Goal: Transaction & Acquisition: Purchase product/service

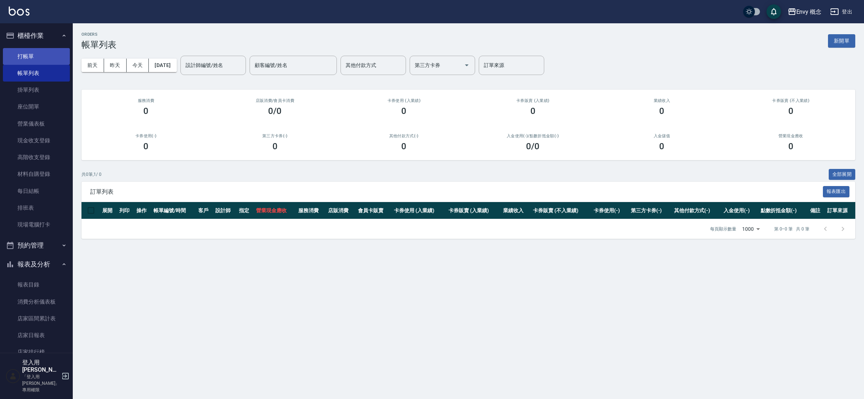
click at [17, 54] on link "打帳單" at bounding box center [36, 56] width 67 height 17
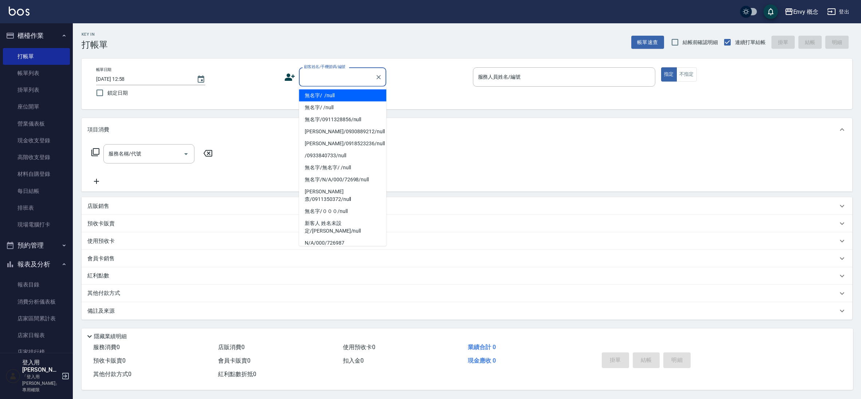
click at [320, 78] on input "顧客姓名/手機號碼/編號" at bounding box center [337, 77] width 70 height 13
click at [327, 91] on li "無名字/ /null" at bounding box center [342, 96] width 87 height 12
type input "無名字/ /null"
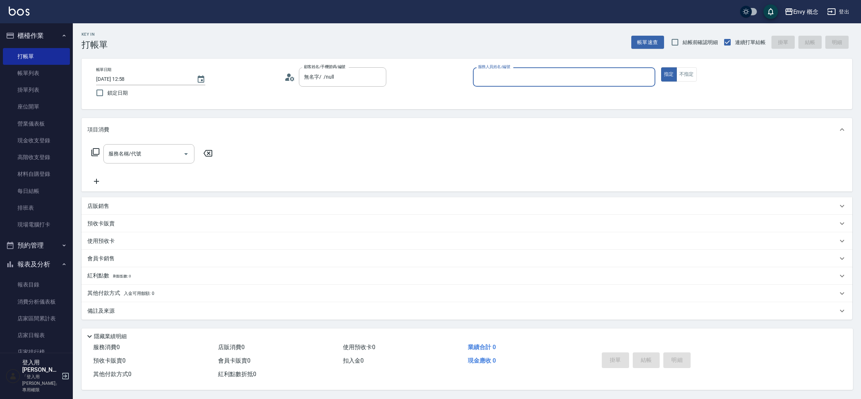
click at [487, 67] on label "服務人員姓名/編號" at bounding box center [494, 66] width 32 height 5
click at [487, 71] on input "服務人員姓名/編號" at bounding box center [564, 77] width 176 height 13
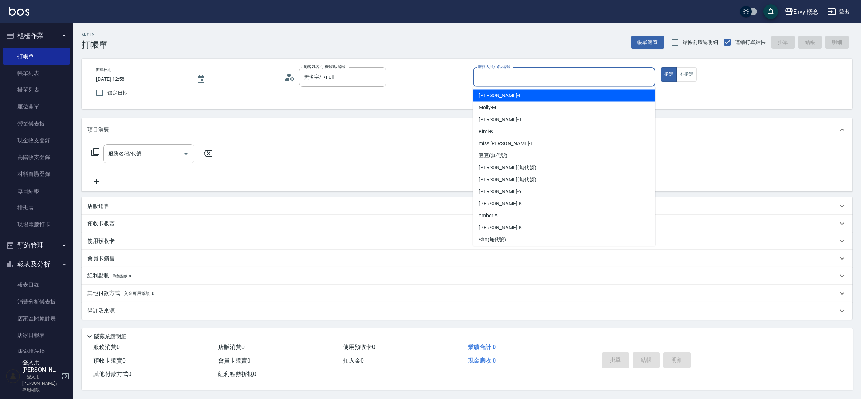
click at [486, 74] on input "服務人員姓名/編號" at bounding box center [564, 77] width 176 height 13
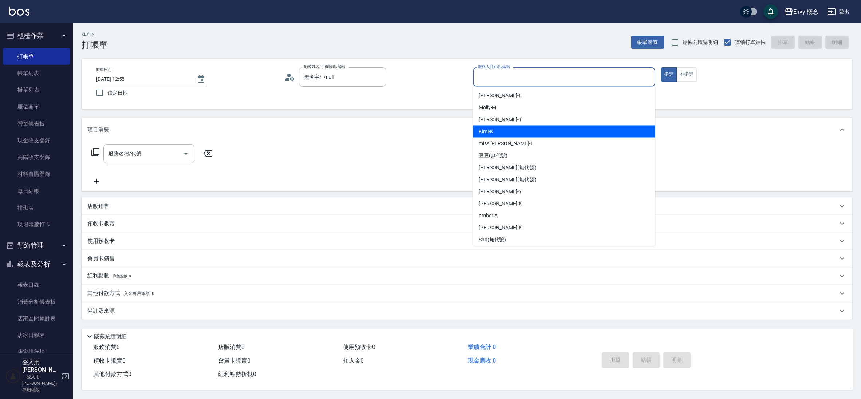
click at [554, 134] on div "Kimi -K" at bounding box center [564, 132] width 182 height 12
type input "Kimi-K"
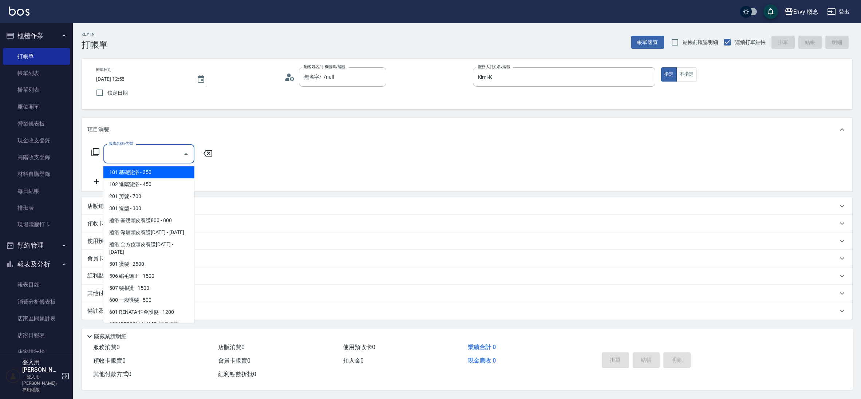
click at [136, 152] on input "服務名稱/代號" at bounding box center [144, 153] width 74 height 13
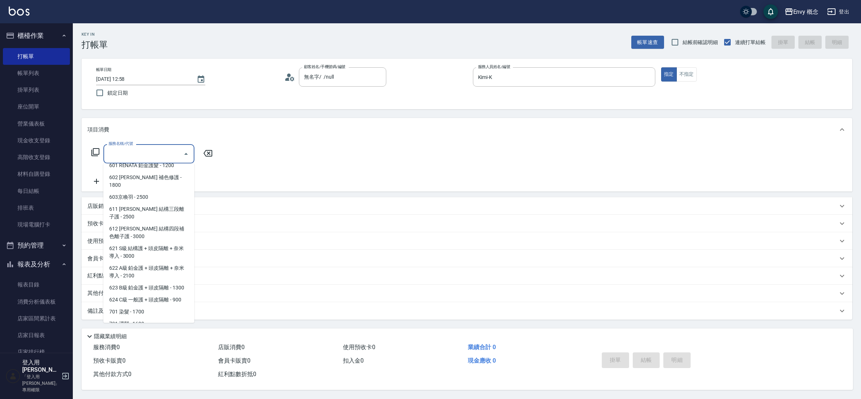
scroll to position [170, 0]
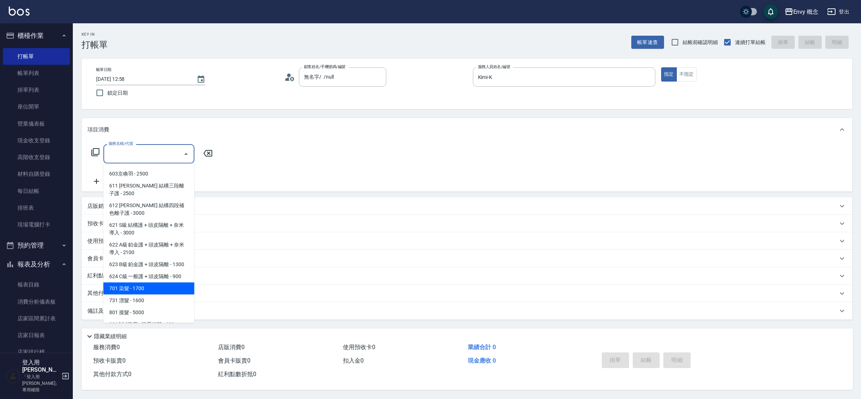
click at [152, 282] on span "701 染髮 - 1700" at bounding box center [148, 288] width 91 height 12
type input "701 染髮(701)"
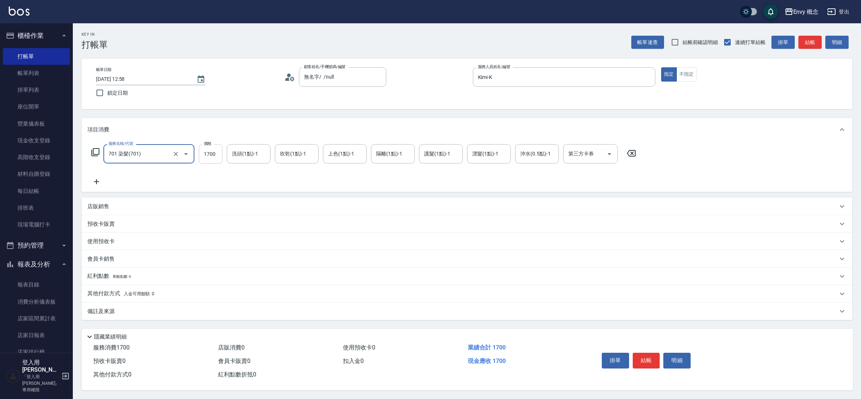
click at [220, 152] on input "1700" at bounding box center [211, 154] width 24 height 20
type input "5500"
click at [653, 353] on button "結帳" at bounding box center [646, 360] width 27 height 15
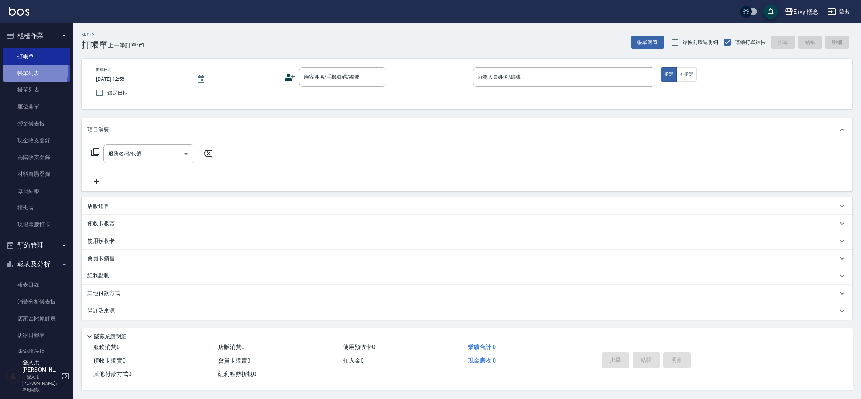
click at [18, 70] on link "帳單列表" at bounding box center [36, 73] width 67 height 17
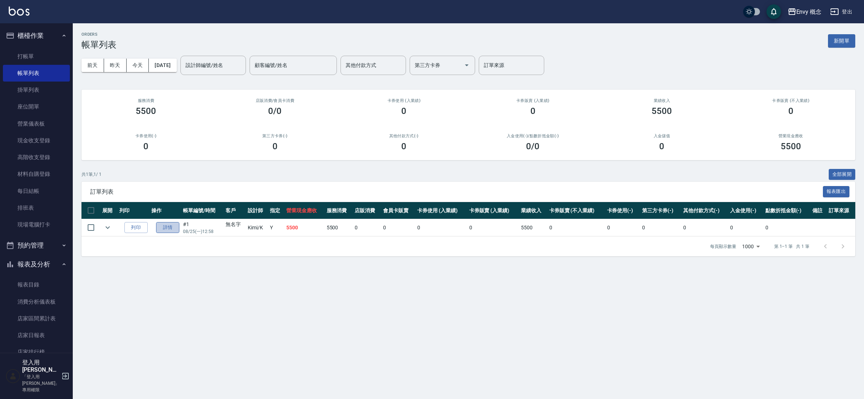
click at [162, 231] on link "詳情" at bounding box center [167, 227] width 23 height 11
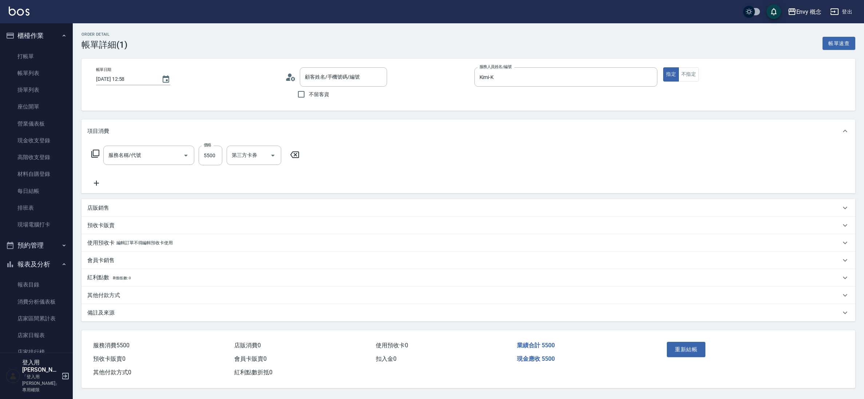
type input "Kimi-K"
type input "無名字/ /null"
type input "701 染髮(701)"
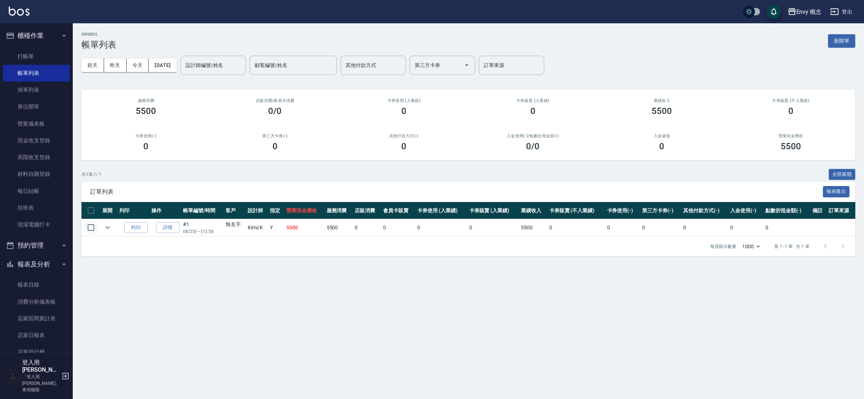
click at [87, 224] on input "checkbox" at bounding box center [90, 227] width 15 height 15
checkbox input "true"
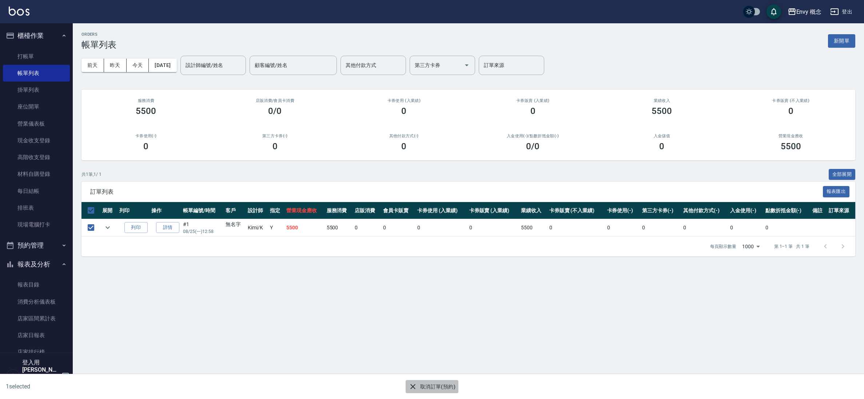
click at [445, 389] on button "取消訂單(預約)" at bounding box center [432, 386] width 53 height 13
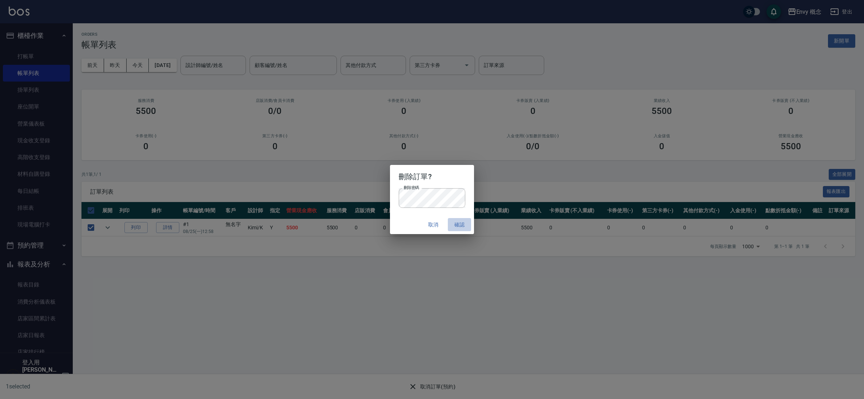
click at [453, 223] on button "確認" at bounding box center [459, 224] width 23 height 13
checkbox input "false"
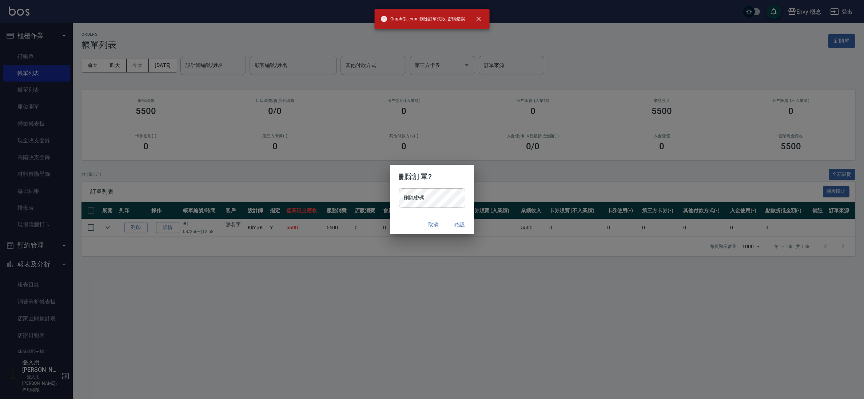
click at [448, 218] on div "取消 確認" at bounding box center [432, 224] width 84 height 19
click at [439, 209] on div "刪除密碼 刪除密碼" at bounding box center [432, 201] width 84 height 27
click at [461, 227] on button "確認" at bounding box center [459, 224] width 23 height 13
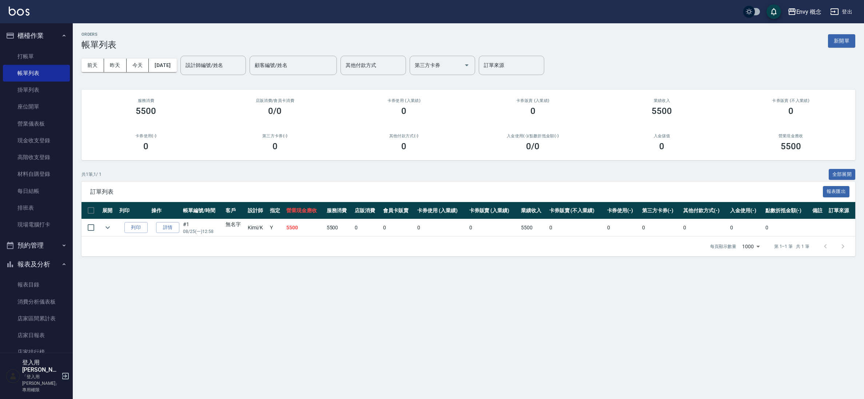
click at [812, 20] on div "Envy 概念 登出" at bounding box center [432, 11] width 864 height 23
click at [813, 13] on div "Envy 概念" at bounding box center [809, 11] width 25 height 9
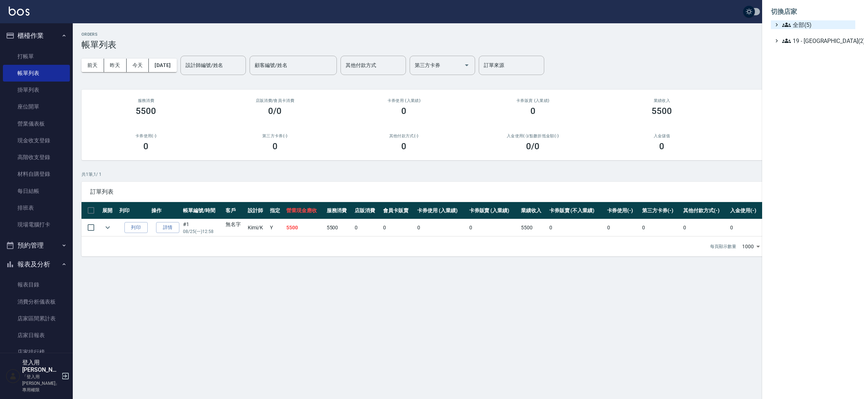
click at [808, 27] on span "全部(5)" at bounding box center [818, 24] width 70 height 9
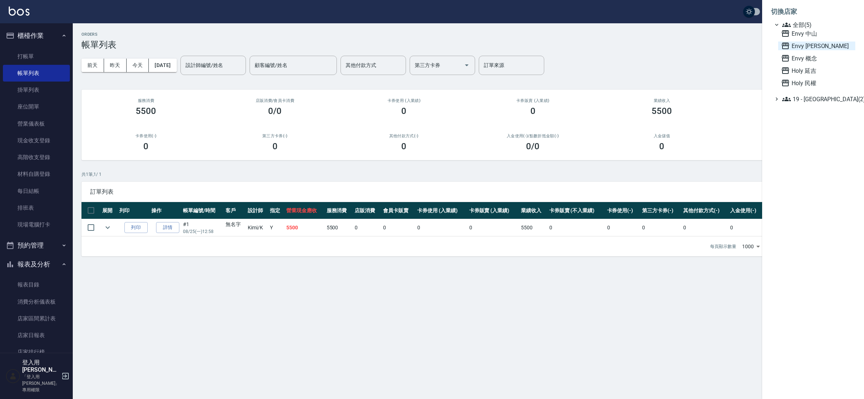
click at [806, 44] on span "Envy [PERSON_NAME]" at bounding box center [816, 45] width 71 height 9
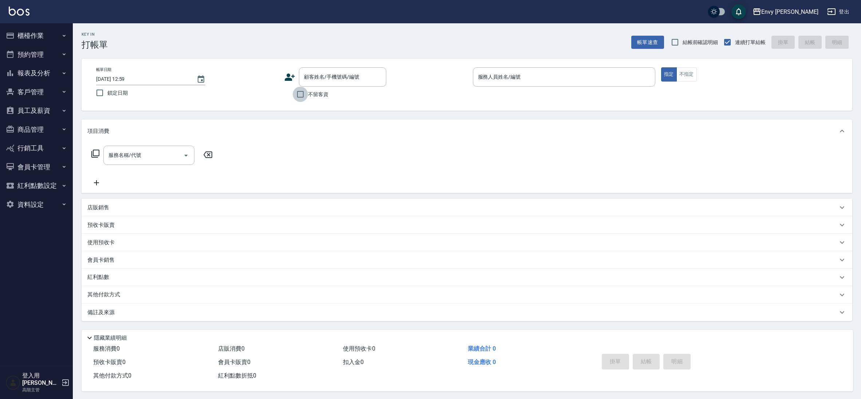
click at [301, 96] on input "不留客資" at bounding box center [300, 94] width 15 height 15
checkbox input "true"
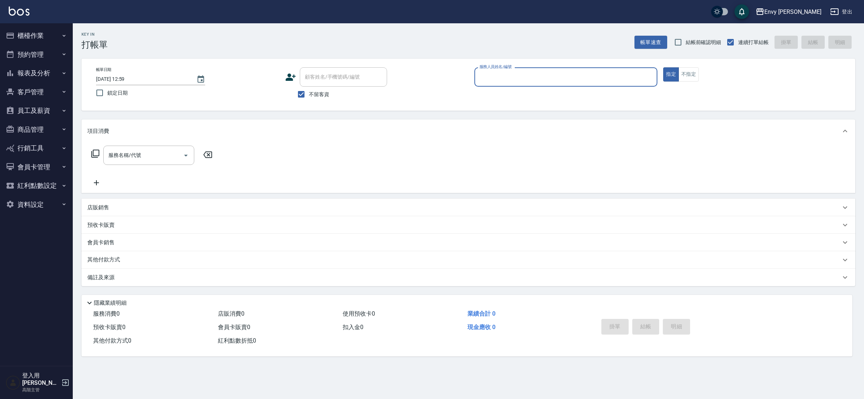
click at [571, 84] on div "服務人員姓名/編號" at bounding box center [566, 76] width 183 height 19
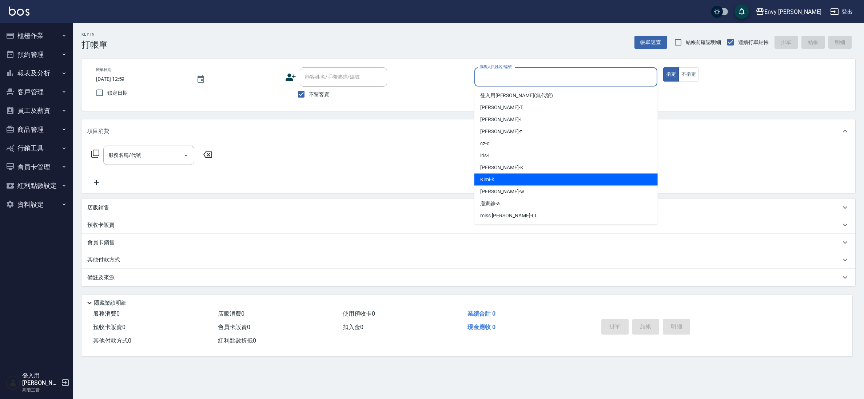
click at [523, 175] on div "Kimi -k" at bounding box center [566, 180] width 183 height 12
type input "Kimi-k"
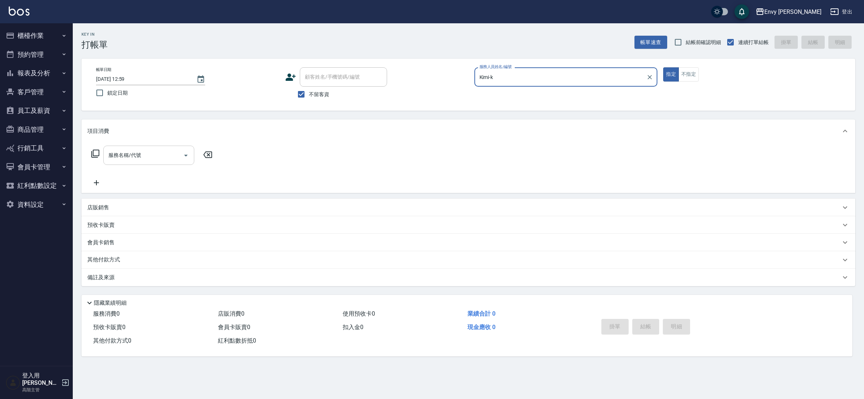
click at [129, 151] on div "服務名稱/代號 服務名稱/代號" at bounding box center [148, 155] width 91 height 19
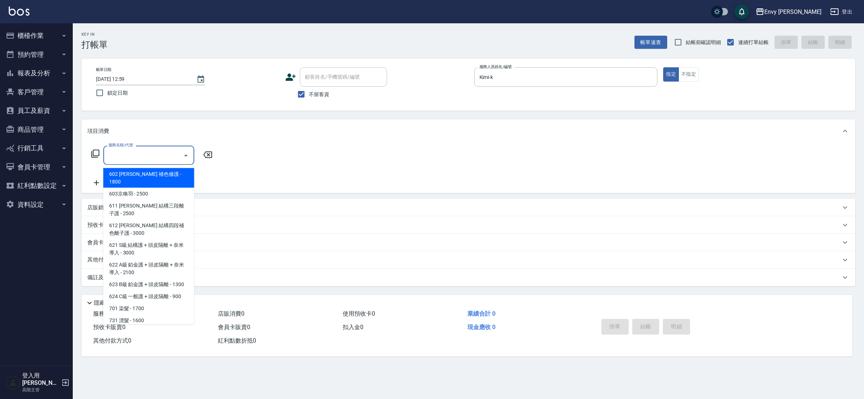
scroll to position [168, 0]
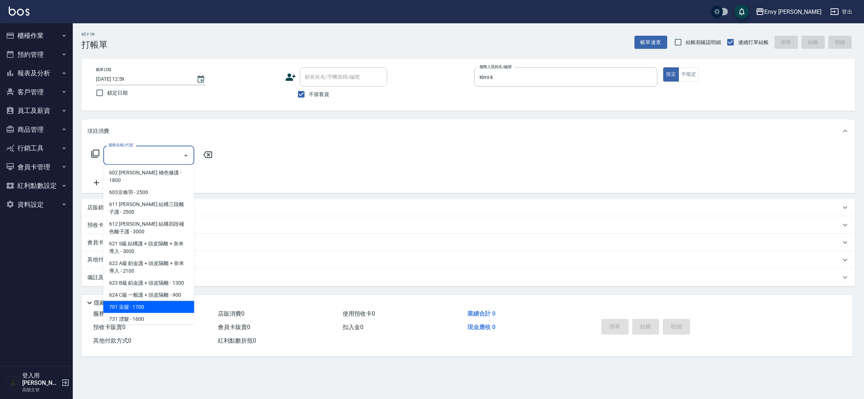
click at [147, 301] on span "701 染髮 - 1700" at bounding box center [148, 307] width 91 height 12
type input "701 染髮(701)"
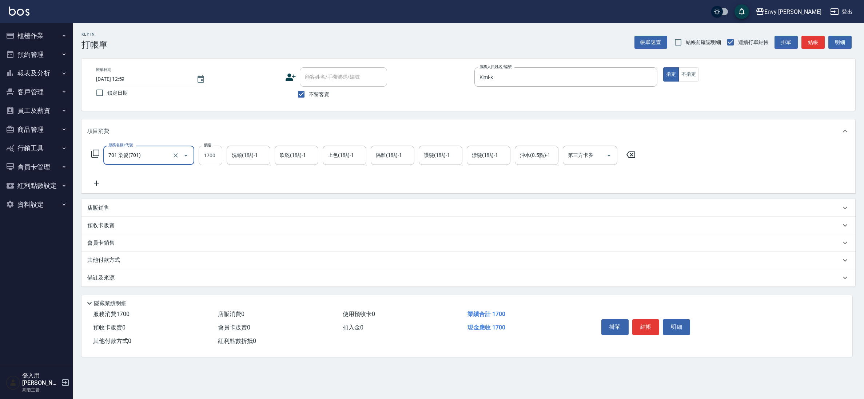
click at [211, 157] on input "1700" at bounding box center [211, 156] width 24 height 20
click at [212, 156] on input "1700" at bounding box center [211, 156] width 24 height 20
drag, startPoint x: 214, startPoint y: 156, endPoint x: 182, endPoint y: 165, distance: 32.4
click at [182, 165] on div "服務名稱/代號 701 染髮(701) 服務名稱/代號 價格 1700 價格 洗頭(1點)-1 洗頭(1點)-1 吹乾(1點)-1 吹乾(1點)-1 上色(1…" at bounding box center [363, 156] width 553 height 20
click at [212, 154] on input "1700" at bounding box center [211, 156] width 24 height 20
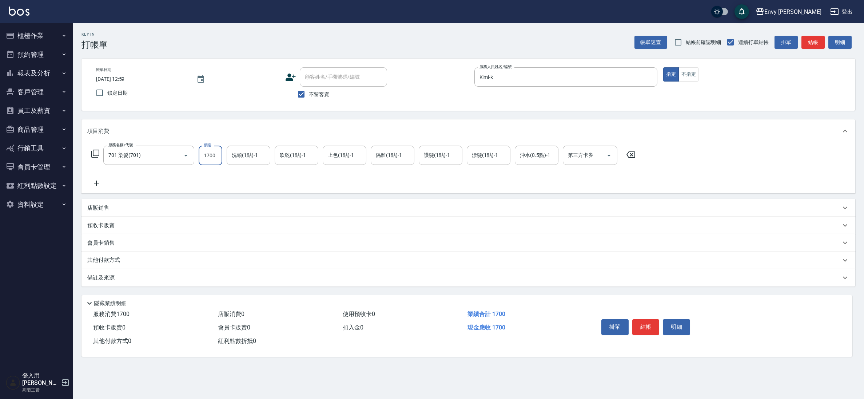
drag, startPoint x: 217, startPoint y: 152, endPoint x: 199, endPoint y: 158, distance: 18.9
click at [199, 158] on input "1700" at bounding box center [211, 156] width 24 height 20
click at [212, 155] on input "1700" at bounding box center [211, 156] width 24 height 20
click at [213, 155] on input "1700" at bounding box center [211, 156] width 24 height 20
type input "5500"
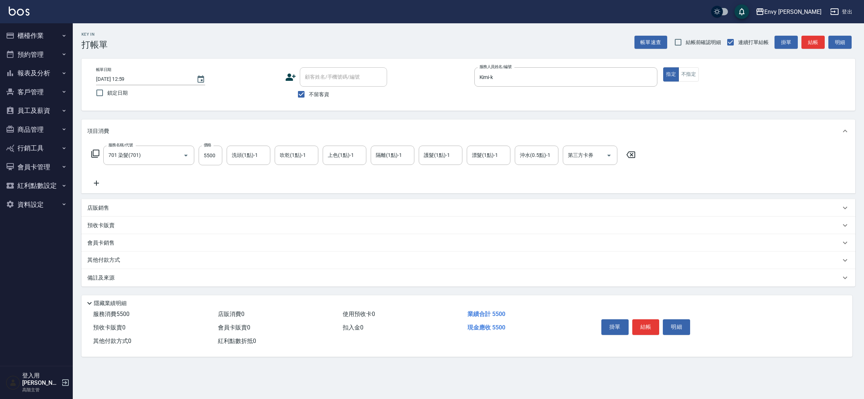
click at [662, 318] on div "掛單 結帳 明細" at bounding box center [646, 327] width 95 height 23
click at [651, 325] on button "結帳" at bounding box center [646, 326] width 27 height 15
